Goal: Navigation & Orientation: Find specific page/section

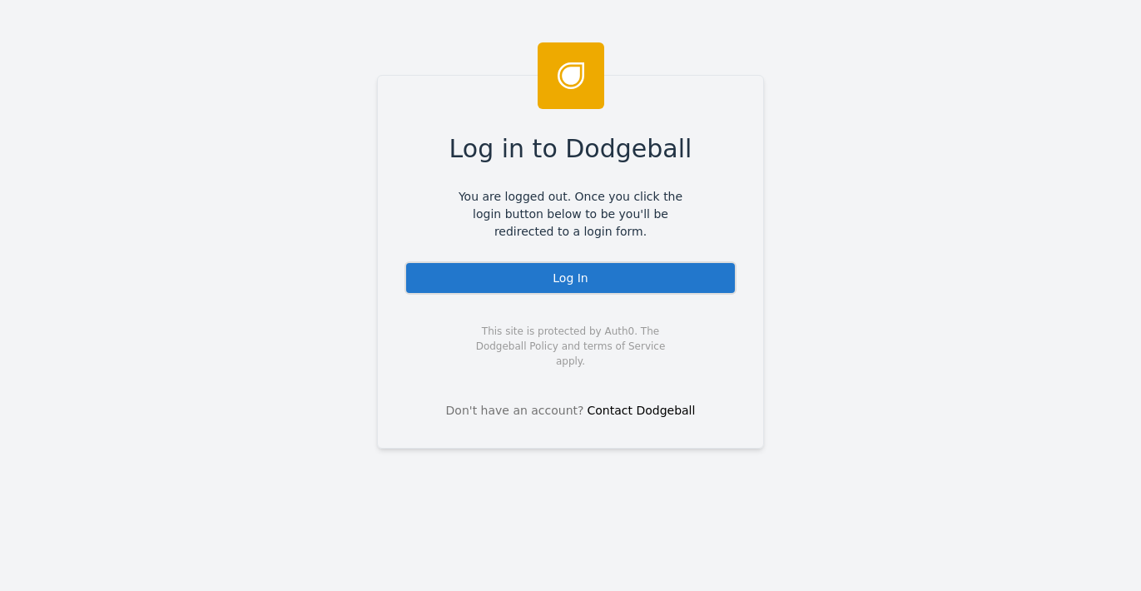
click at [492, 289] on div "Log In" at bounding box center [571, 277] width 332 height 33
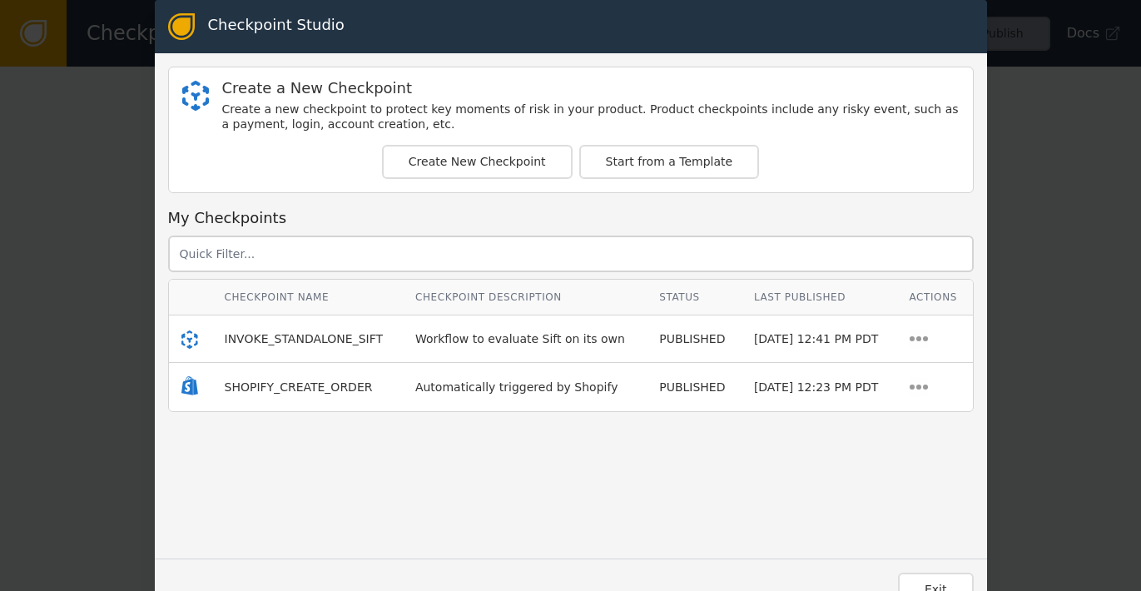
scroll to position [29, 0]
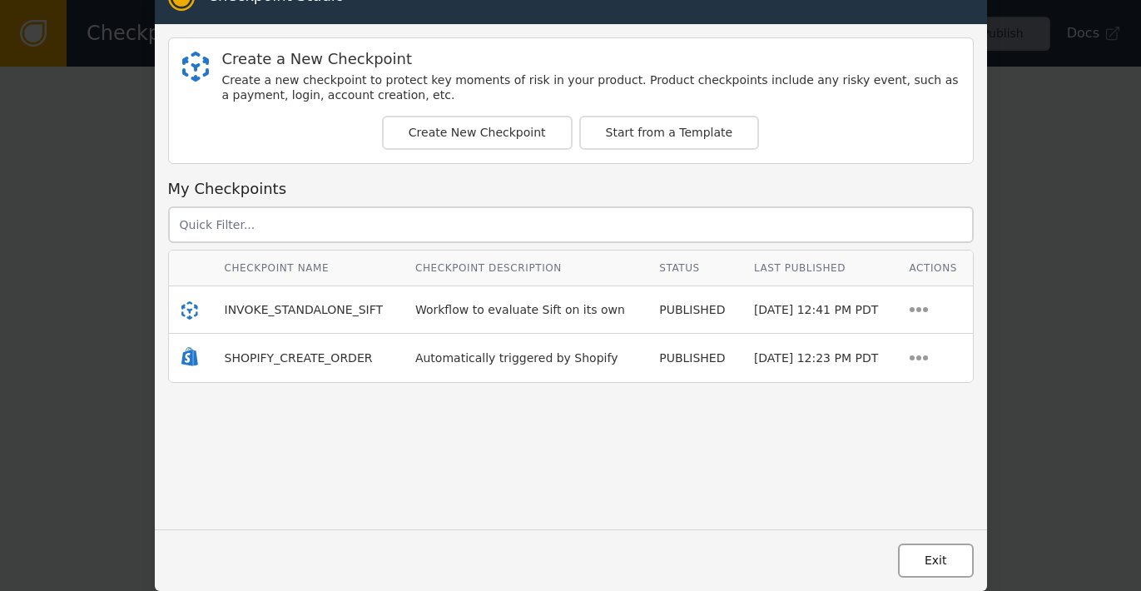
click at [939, 569] on button "Exit" at bounding box center [936, 561] width 76 height 34
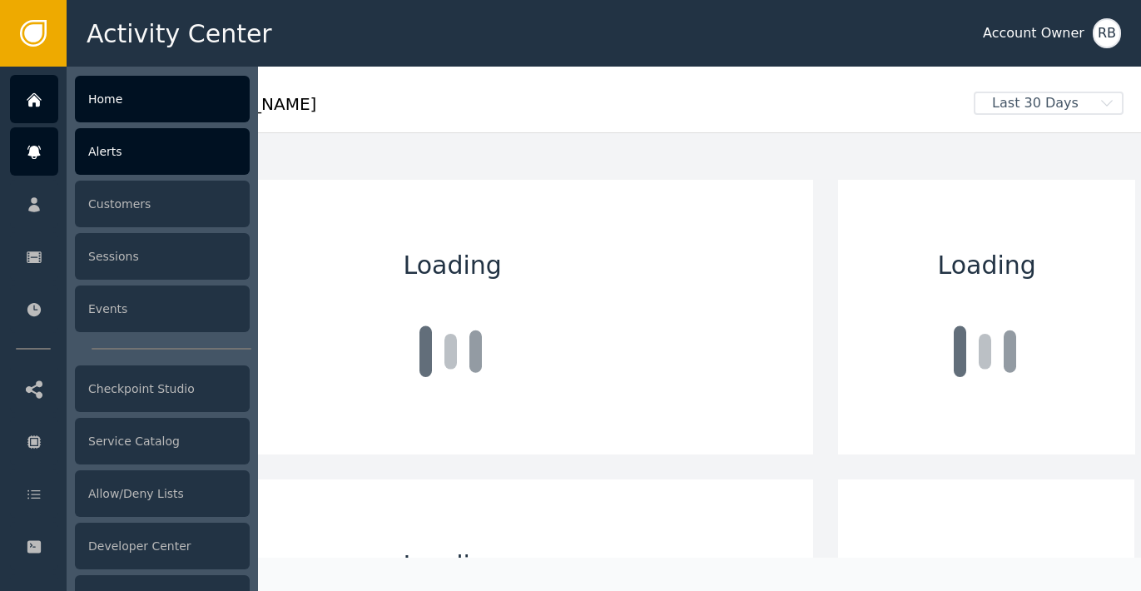
click at [39, 146] on icon at bounding box center [33, 148] width 13 height 4
